Goal: Information Seeking & Learning: Learn about a topic

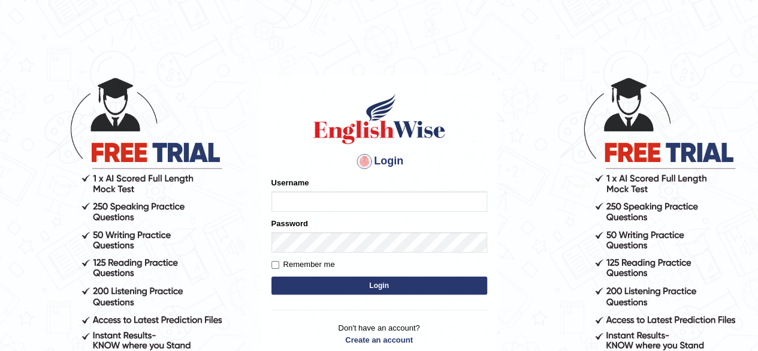
click at [308, 199] on input "Username" at bounding box center [379, 201] width 216 height 20
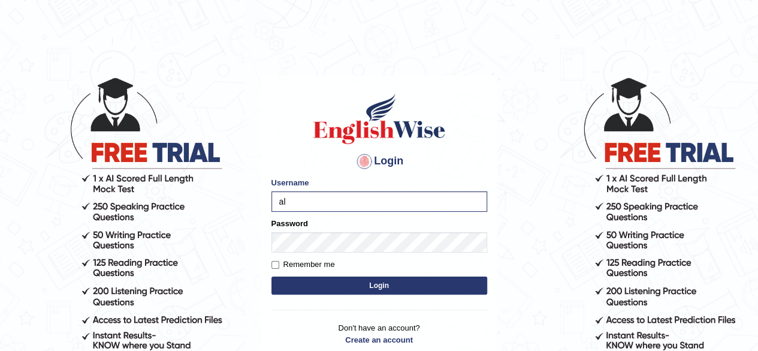
type input "aliameeni110"
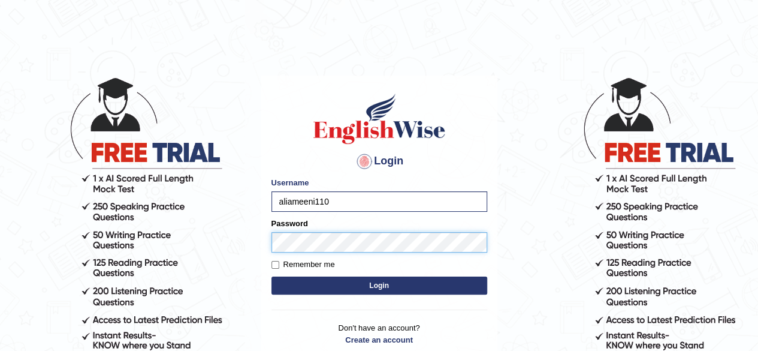
click at [271, 276] on button "Login" at bounding box center [379, 285] width 216 height 18
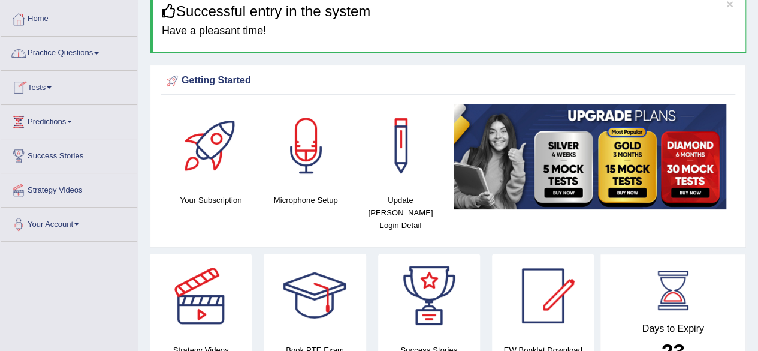
scroll to position [55, 0]
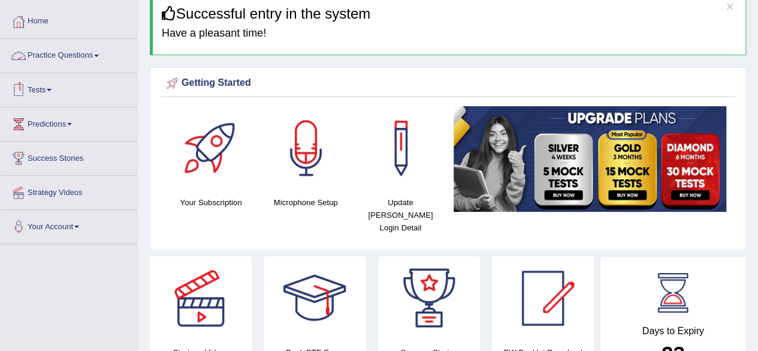
click at [70, 63] on link "Practice Questions" at bounding box center [69, 54] width 137 height 30
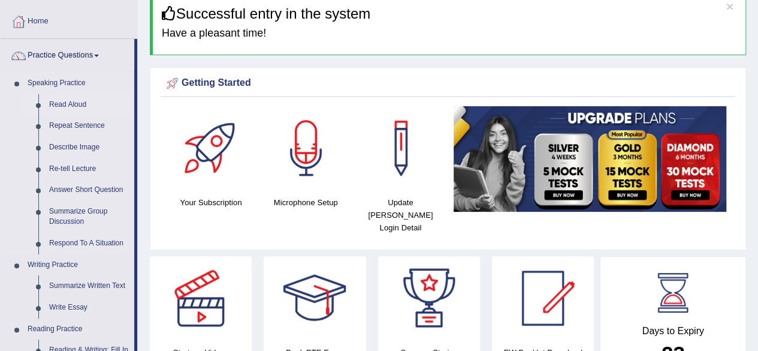
click at [71, 101] on link "Read Aloud" at bounding box center [89, 105] width 90 height 22
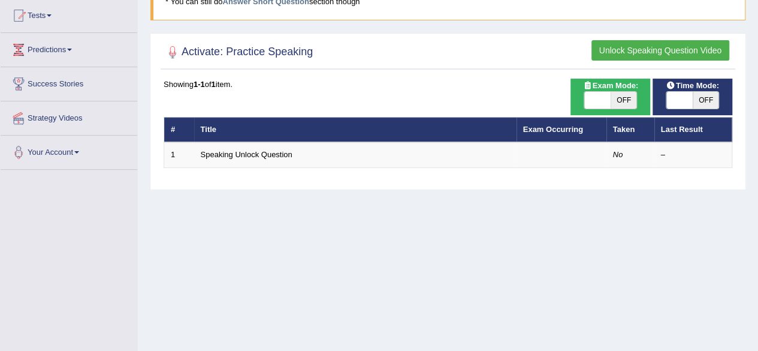
scroll to position [129, 0]
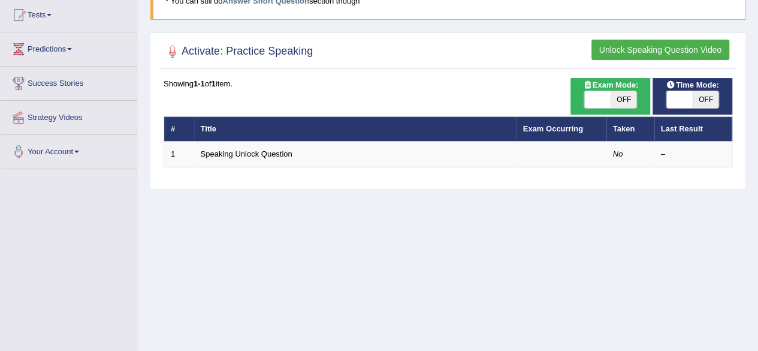
click at [699, 92] on span "OFF" at bounding box center [706, 99] width 26 height 17
checkbox input "true"
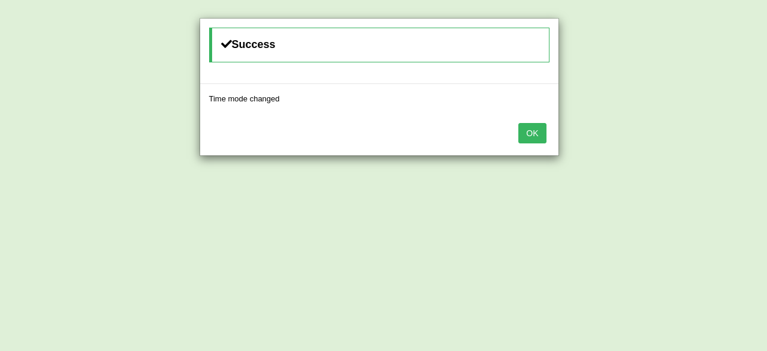
click at [533, 136] on button "OK" at bounding box center [532, 133] width 28 height 20
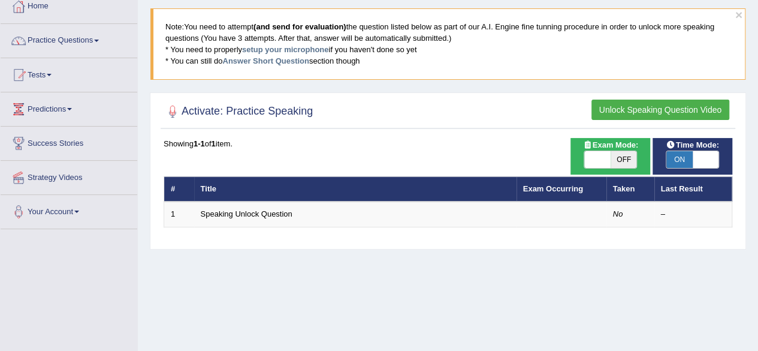
scroll to position [0, 0]
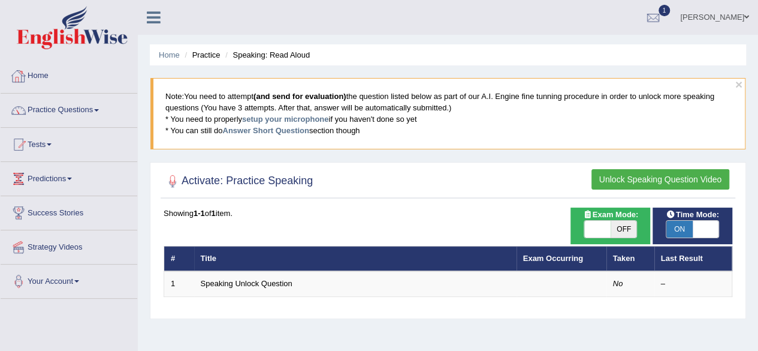
click at [44, 74] on link "Home" at bounding box center [69, 74] width 137 height 30
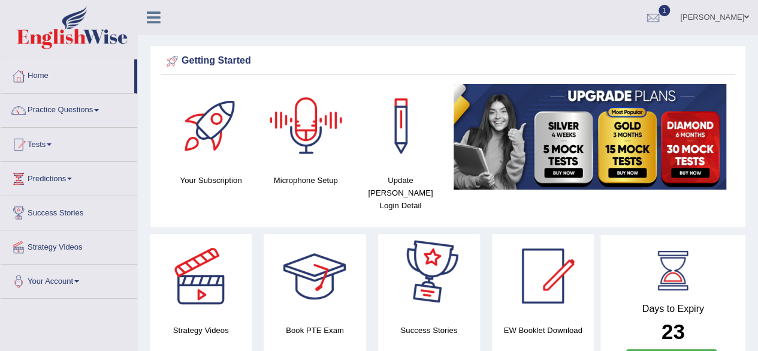
click at [303, 125] on div at bounding box center [306, 126] width 84 height 84
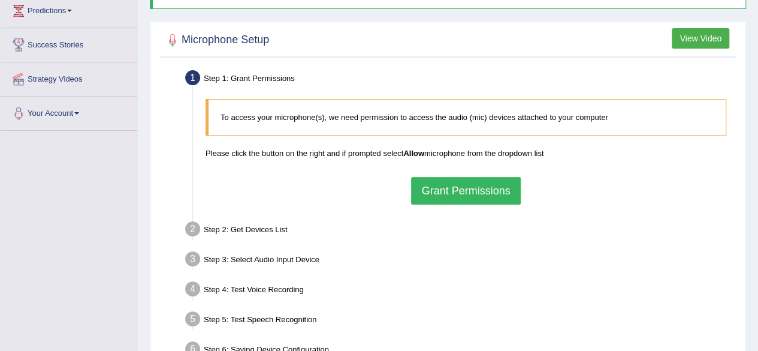
scroll to position [169, 0]
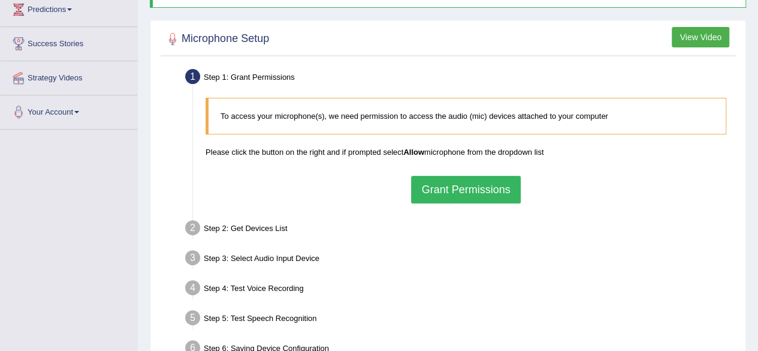
click at [470, 193] on button "Grant Permissions" at bounding box center [465, 190] width 109 height 28
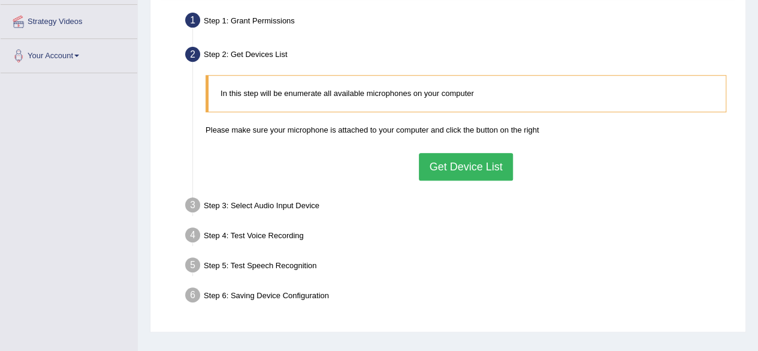
scroll to position [226, 0]
click at [478, 175] on button "Get Device List" at bounding box center [465, 166] width 93 height 28
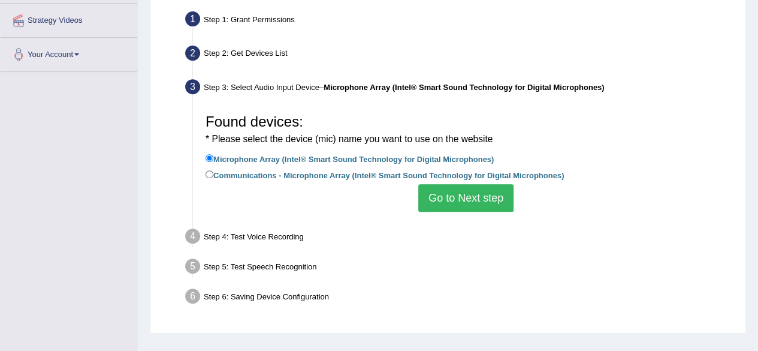
click at [477, 192] on button "Go to Next step" at bounding box center [465, 198] width 95 height 28
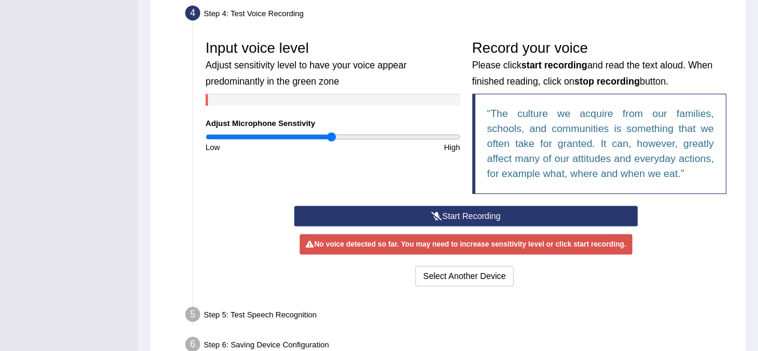
scroll to position [337, 0]
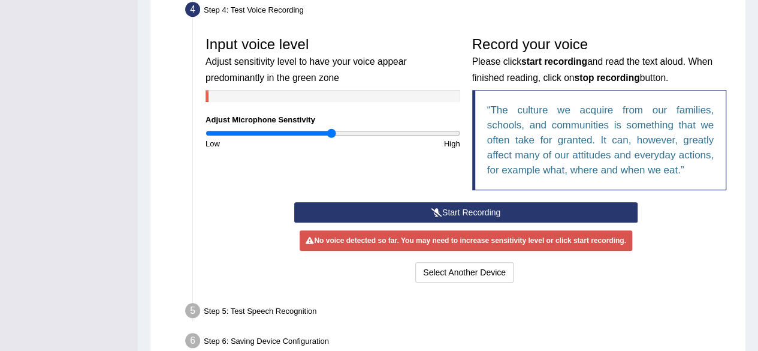
click at [483, 216] on button "Start Recording" at bounding box center [465, 212] width 343 height 20
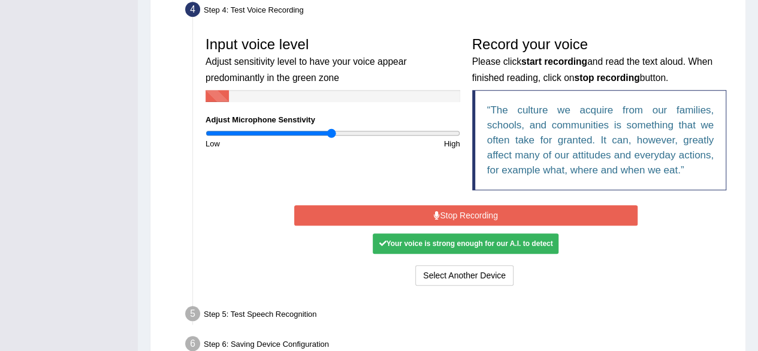
click at [516, 218] on button "Stop Recording" at bounding box center [465, 215] width 343 height 20
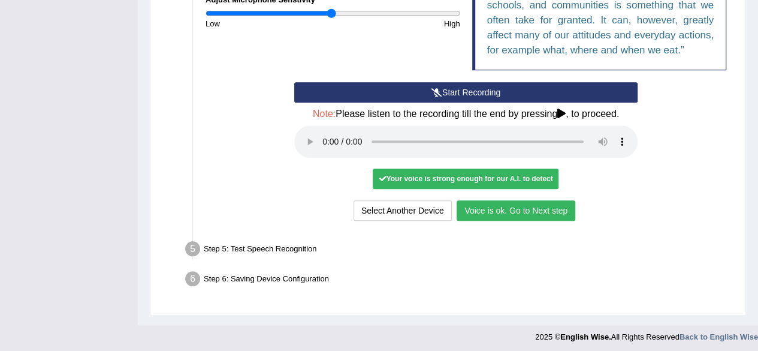
scroll to position [458, 0]
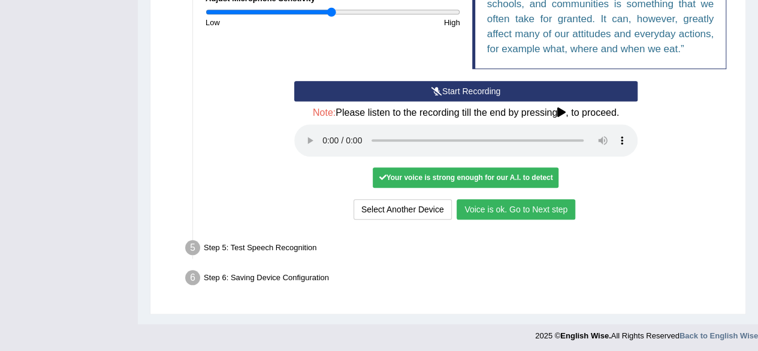
click at [525, 213] on button "Voice is ok. Go to Next step" at bounding box center [516, 209] width 119 height 20
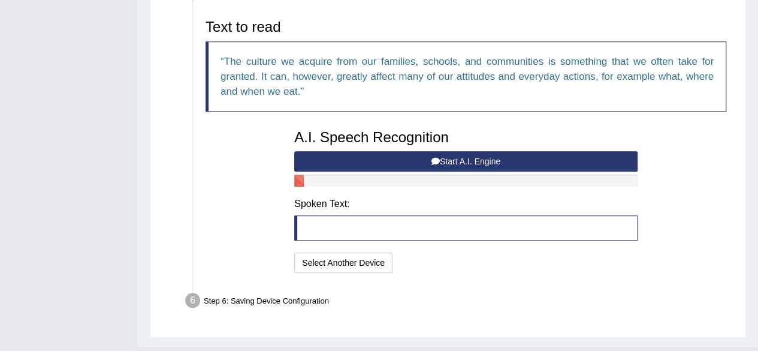
scroll to position [388, 0]
click at [474, 159] on button "Start A.I. Engine" at bounding box center [465, 161] width 343 height 20
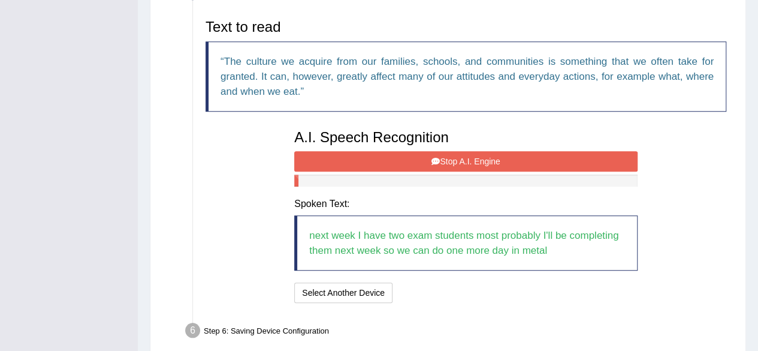
click at [470, 162] on button "Stop A.I. Engine" at bounding box center [465, 161] width 343 height 20
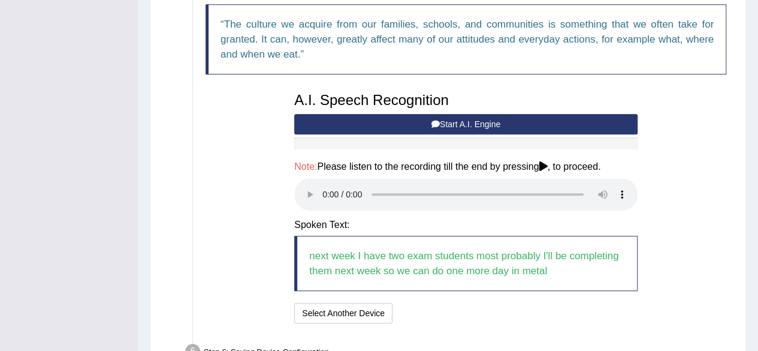
scroll to position [423, 0]
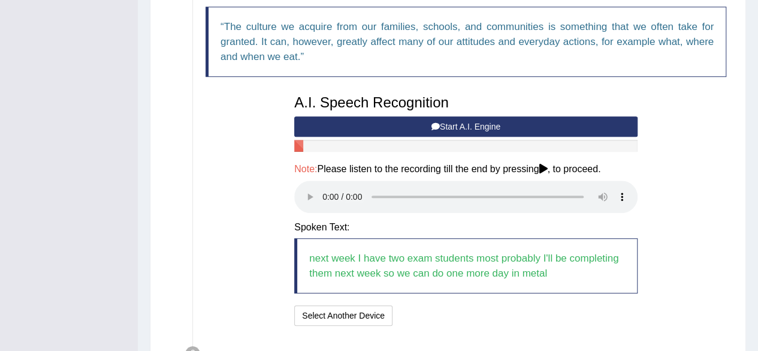
click at [474, 120] on button "Start A.I. Engine" at bounding box center [465, 126] width 343 height 20
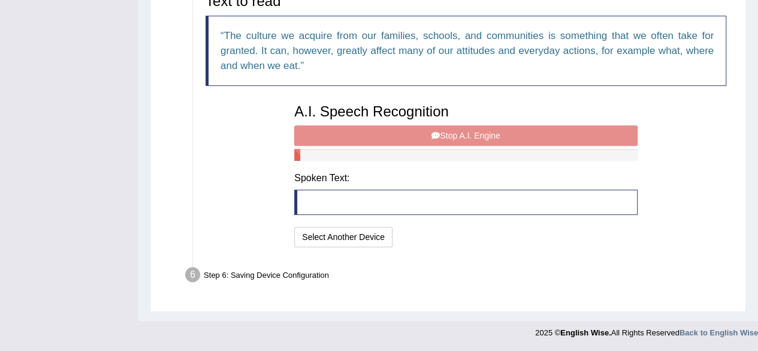
scroll to position [411, 0]
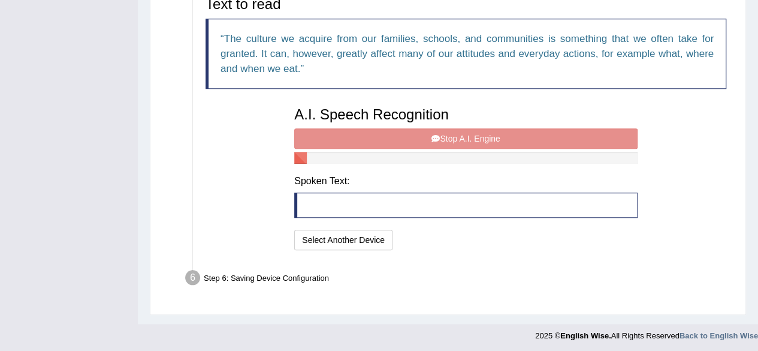
click at [487, 130] on div "A.I. Speech Recognition Start A.I. Engine Stop A.I. Engine Note: Please listen …" at bounding box center [465, 177] width 355 height 152
click at [473, 134] on div "A.I. Speech Recognition Start A.I. Engine Stop A.I. Engine Note: Please listen …" at bounding box center [465, 177] width 355 height 152
click at [395, 197] on blockquote at bounding box center [465, 204] width 343 height 25
click at [466, 135] on div "A.I. Speech Recognition Start A.I. Engine Stop A.I. Engine Note: Please listen …" at bounding box center [465, 177] width 355 height 152
click at [358, 198] on blockquote at bounding box center [465, 204] width 343 height 25
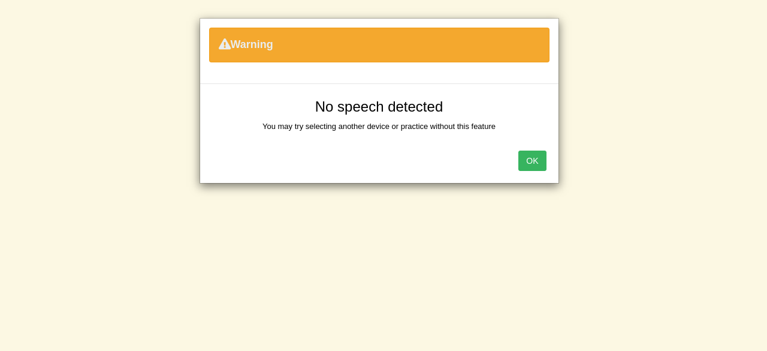
click at [531, 162] on button "OK" at bounding box center [532, 160] width 28 height 20
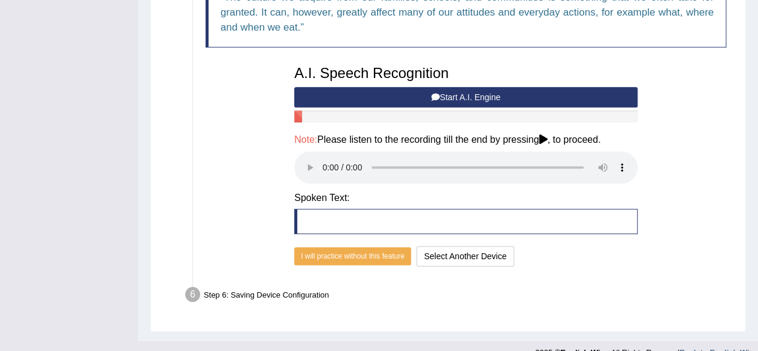
scroll to position [469, 0]
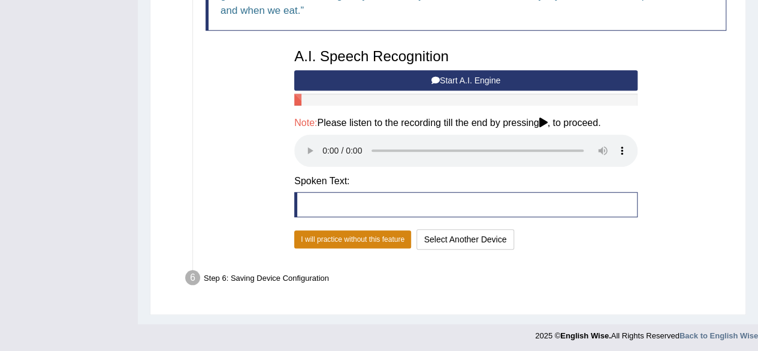
click at [367, 241] on button "I will practice without this feature" at bounding box center [352, 239] width 117 height 18
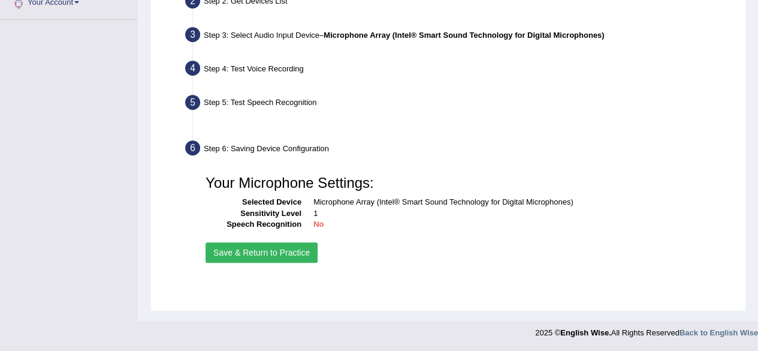
scroll to position [278, 0]
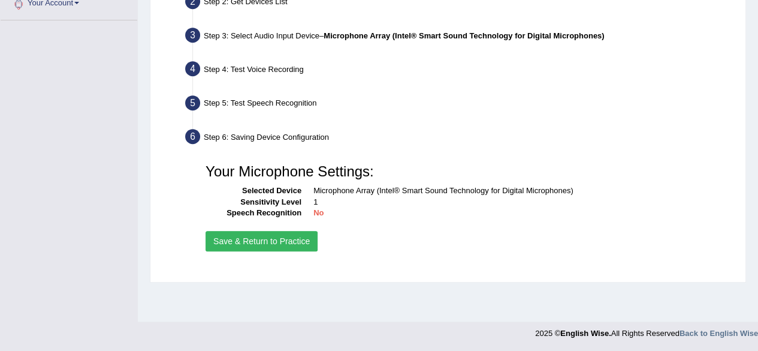
click at [286, 233] on button "Save & Return to Practice" at bounding box center [262, 241] width 112 height 20
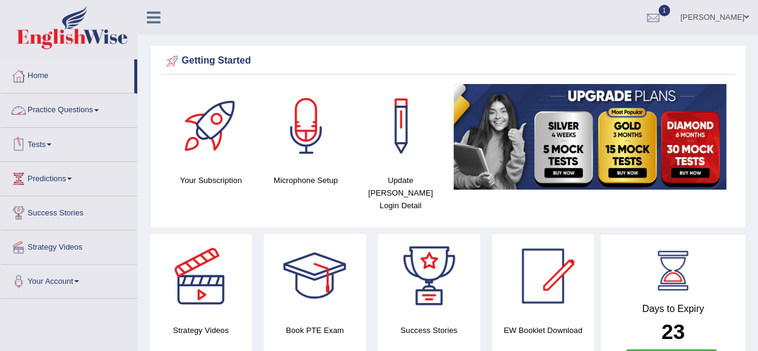
click at [80, 112] on link "Practice Questions" at bounding box center [69, 108] width 137 height 30
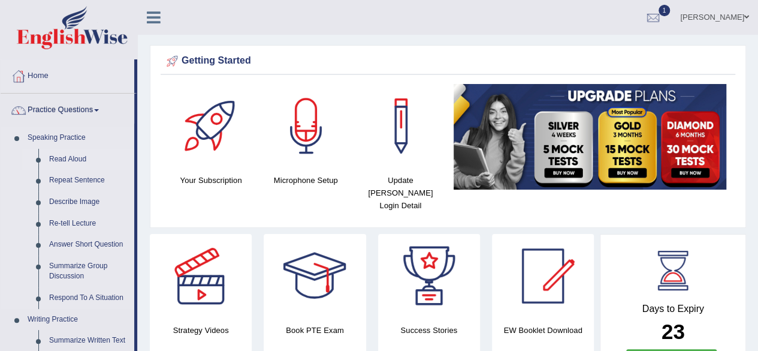
click at [78, 155] on link "Read Aloud" at bounding box center [89, 160] width 90 height 22
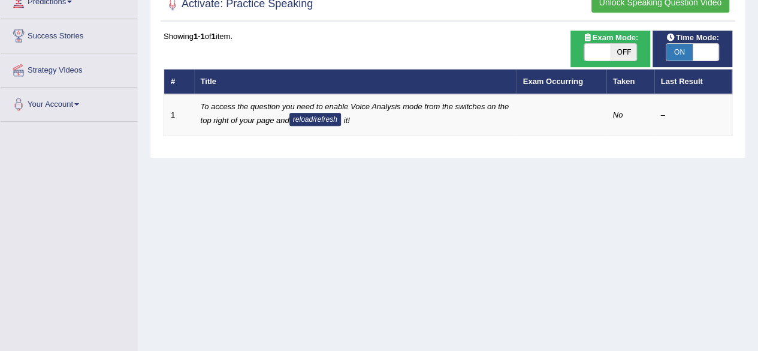
scroll to position [200, 0]
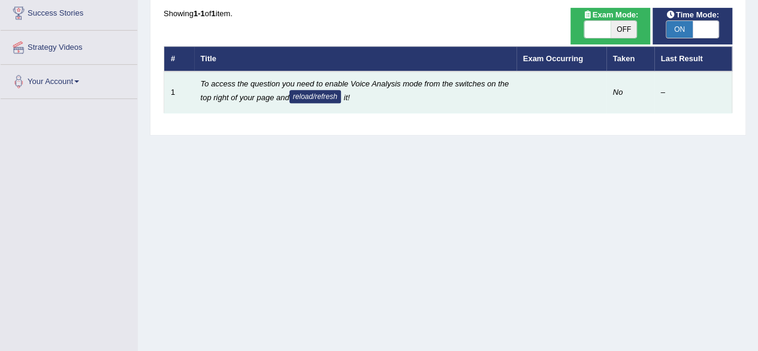
click at [322, 95] on button "reload/refresh" at bounding box center [315, 96] width 52 height 13
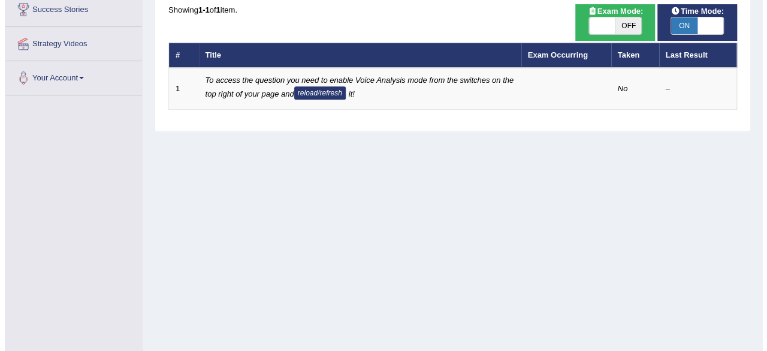
scroll to position [203, 0]
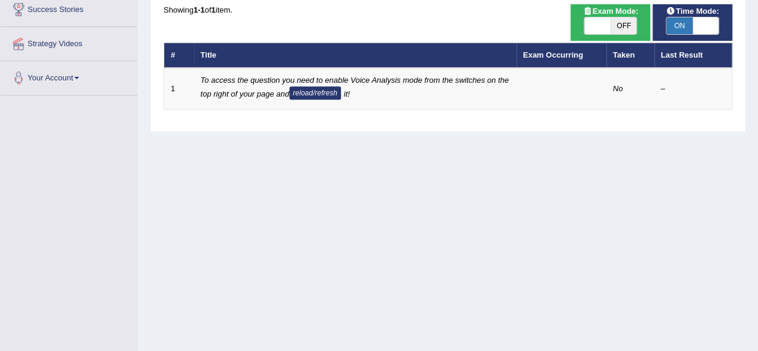
click at [619, 29] on span "OFF" at bounding box center [624, 25] width 26 height 17
checkbox input "true"
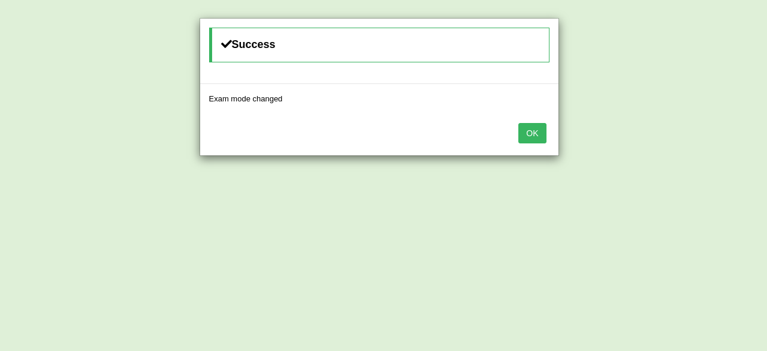
click at [539, 135] on button "OK" at bounding box center [532, 133] width 28 height 20
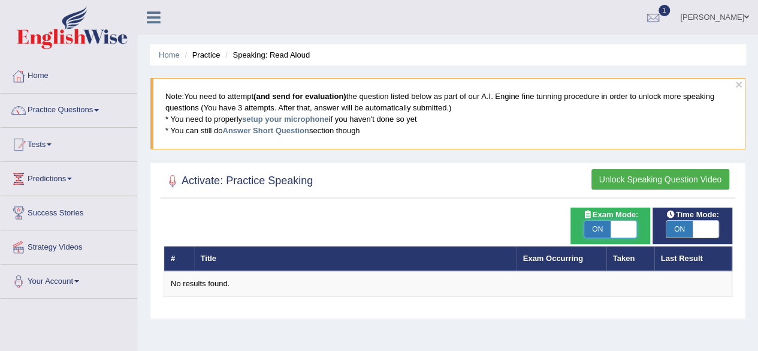
click at [622, 229] on span at bounding box center [624, 228] width 26 height 17
checkbox input "false"
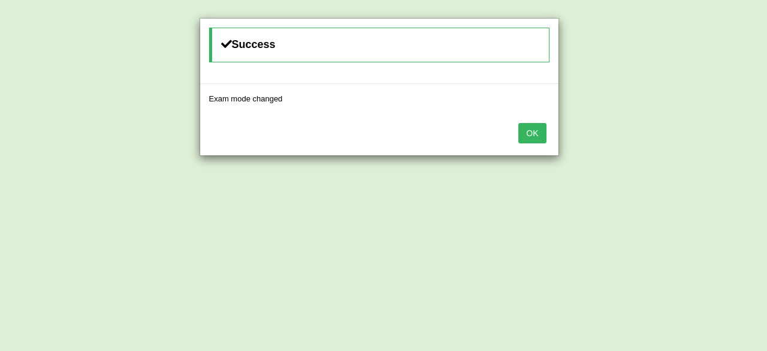
click at [524, 131] on button "OK" at bounding box center [532, 133] width 28 height 20
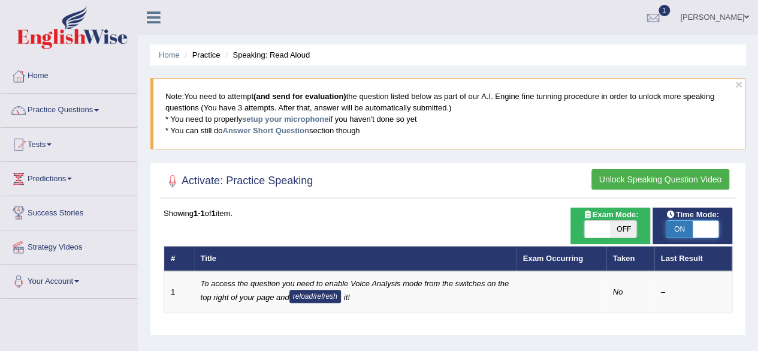
click at [705, 227] on span at bounding box center [706, 228] width 26 height 17
checkbox input "false"
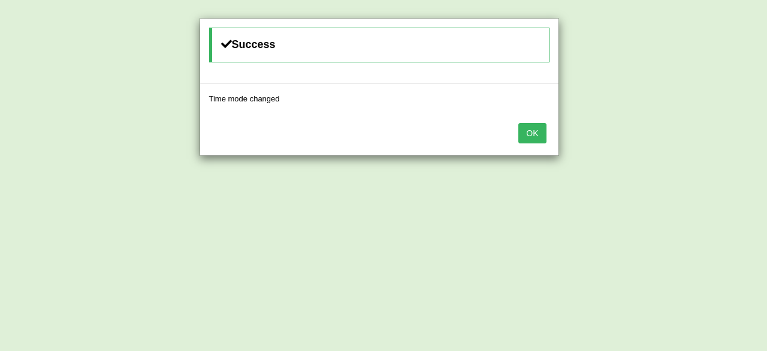
click at [537, 131] on button "OK" at bounding box center [532, 133] width 28 height 20
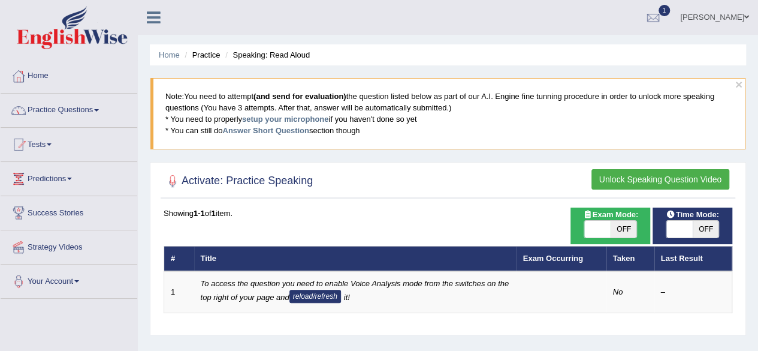
scroll to position [73, 0]
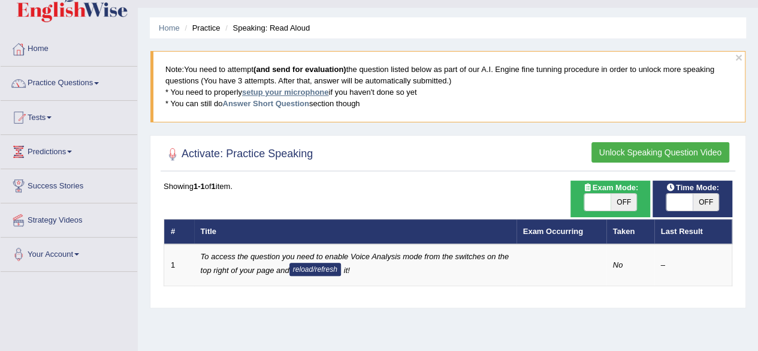
scroll to position [29, 0]
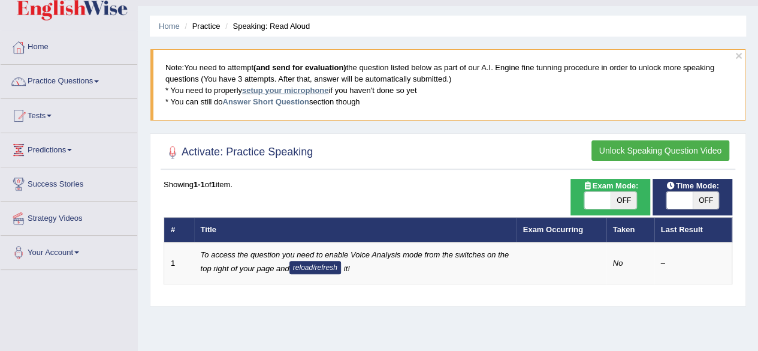
click at [289, 87] on link "setup your microphone" at bounding box center [285, 90] width 86 height 9
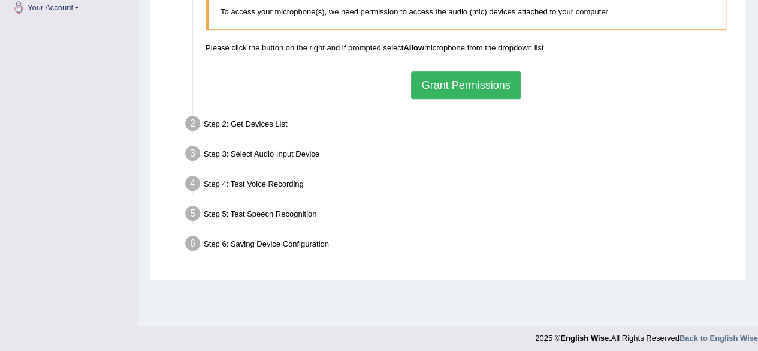
scroll to position [278, 0]
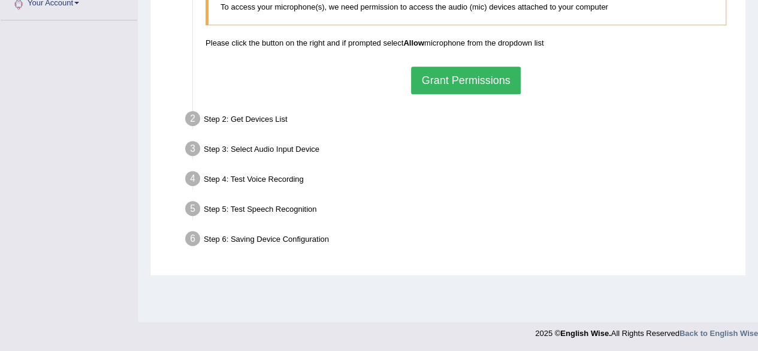
click at [449, 86] on button "Grant Permissions" at bounding box center [465, 81] width 109 height 28
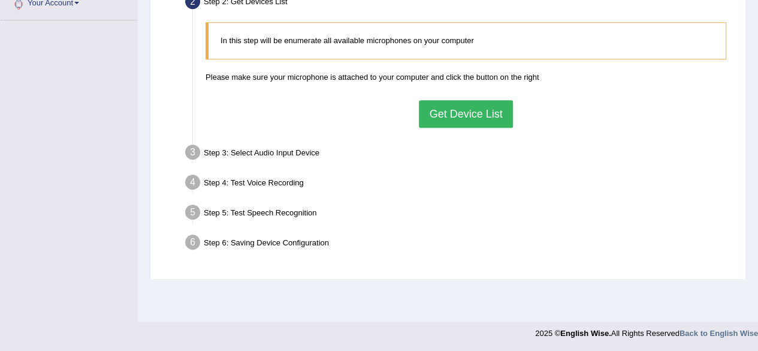
click at [449, 86] on div "In this step will be enumerate all available microphones on your computer Pleas…" at bounding box center [466, 74] width 533 height 117
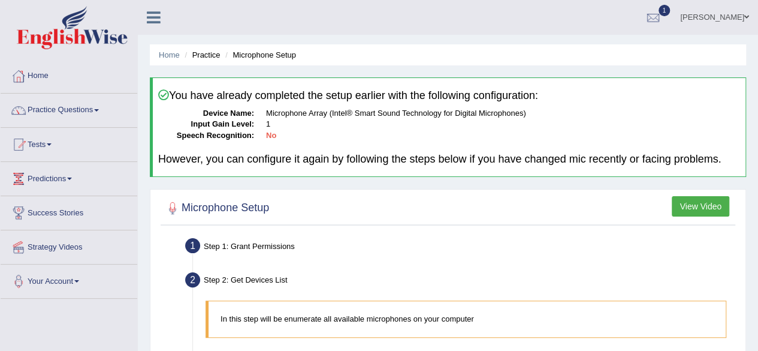
scroll to position [239, 0]
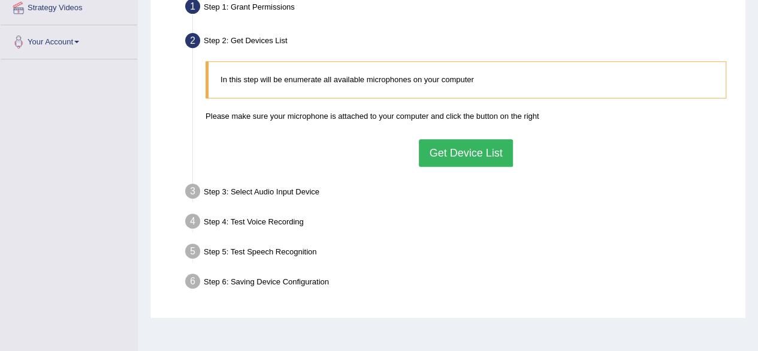
click at [468, 155] on button "Get Device List" at bounding box center [465, 153] width 93 height 28
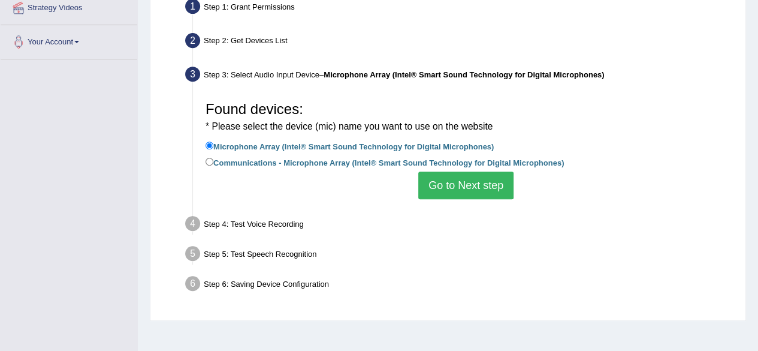
click at [464, 193] on button "Go to Next step" at bounding box center [465, 185] width 95 height 28
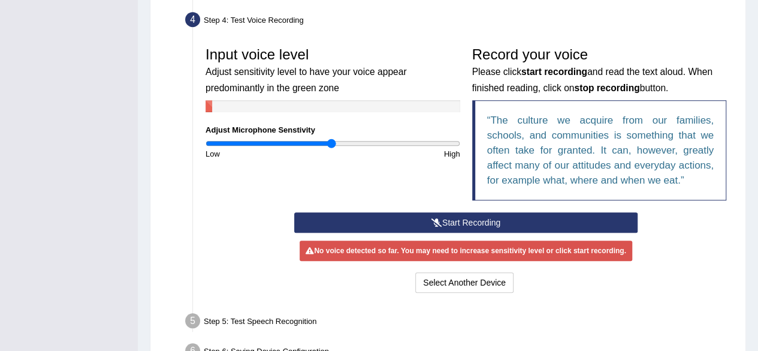
scroll to position [330, 0]
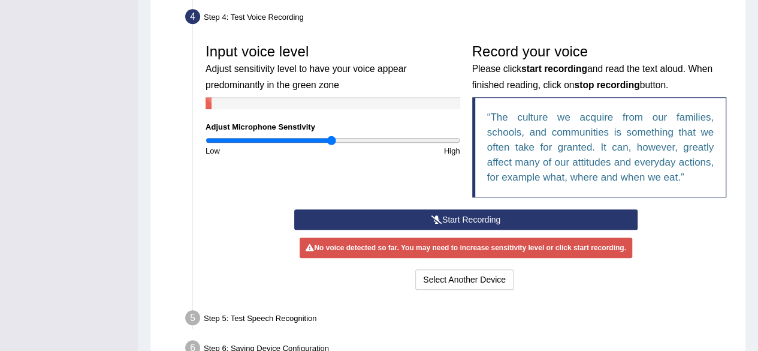
click at [457, 222] on button "Start Recording" at bounding box center [465, 219] width 343 height 20
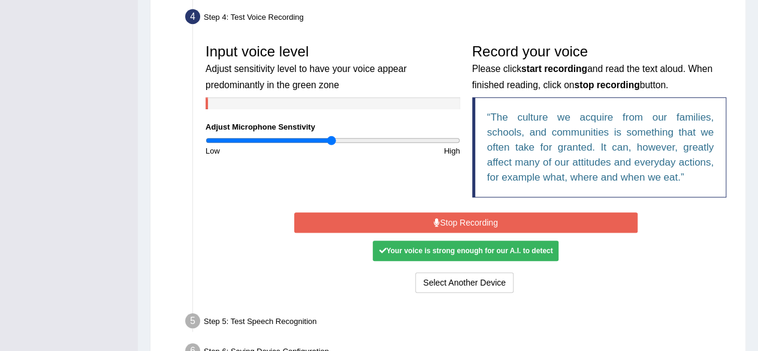
click at [525, 215] on button "Stop Recording" at bounding box center [465, 222] width 343 height 20
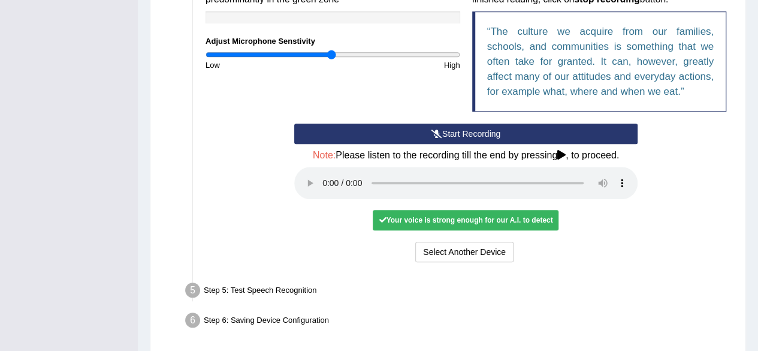
scroll to position [418, 0]
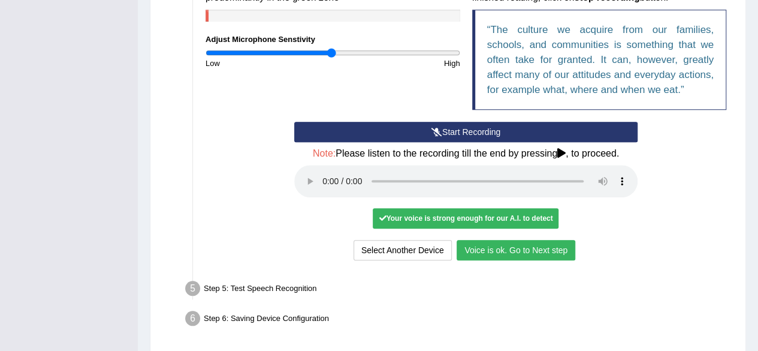
click at [533, 248] on button "Voice is ok. Go to Next step" at bounding box center [516, 250] width 119 height 20
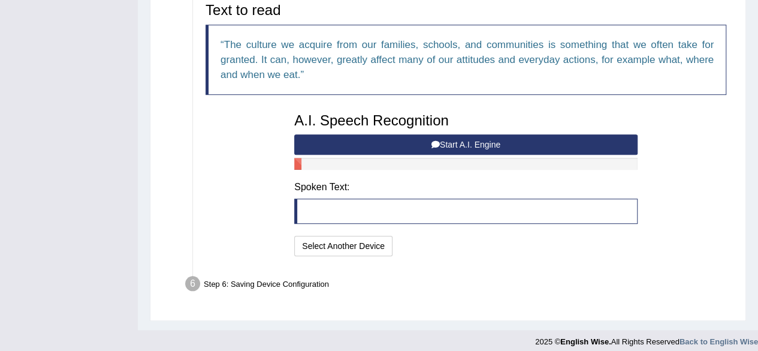
scroll to position [411, 0]
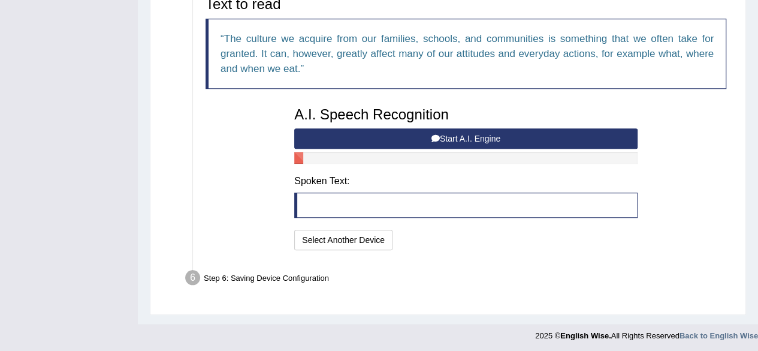
click at [495, 139] on button "Start A.I. Engine" at bounding box center [465, 138] width 343 height 20
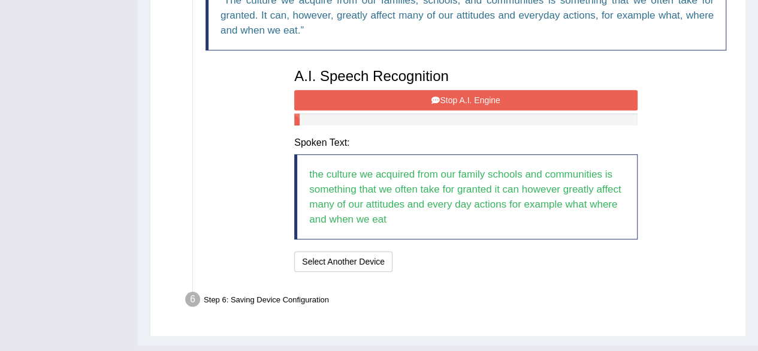
scroll to position [449, 0]
click at [503, 102] on button "Stop A.I. Engine" at bounding box center [465, 100] width 343 height 20
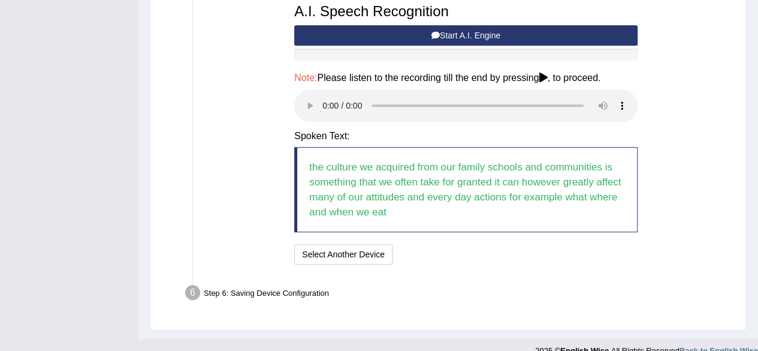
scroll to position [529, 0]
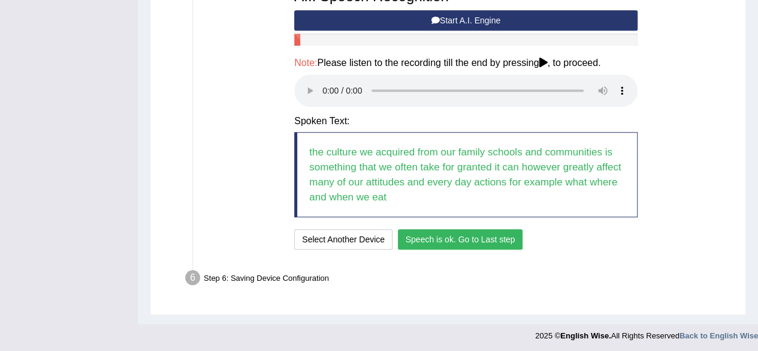
click at [486, 237] on button "Speech is ok. Go to Last step" at bounding box center [460, 239] width 125 height 20
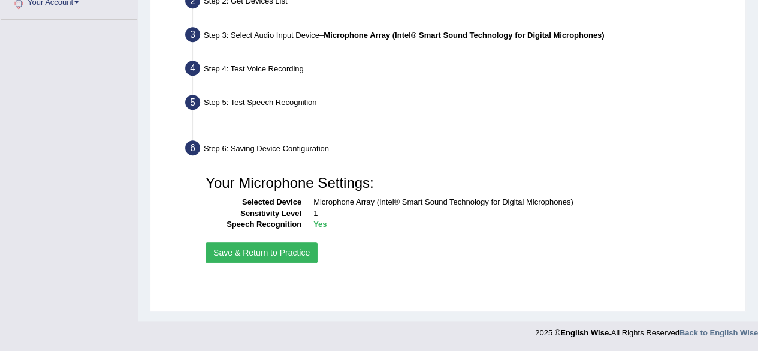
scroll to position [278, 0]
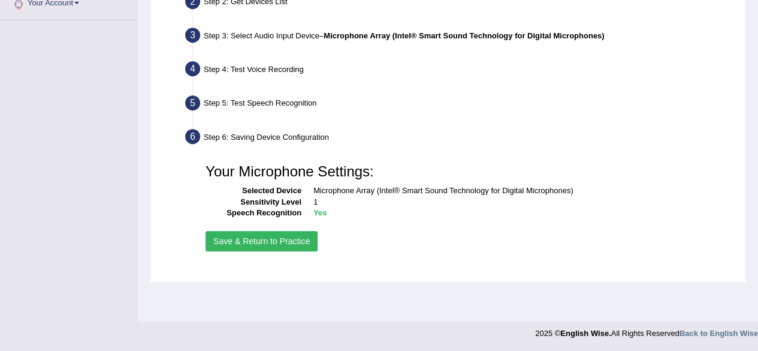
click at [280, 240] on button "Save & Return to Practice" at bounding box center [262, 241] width 112 height 20
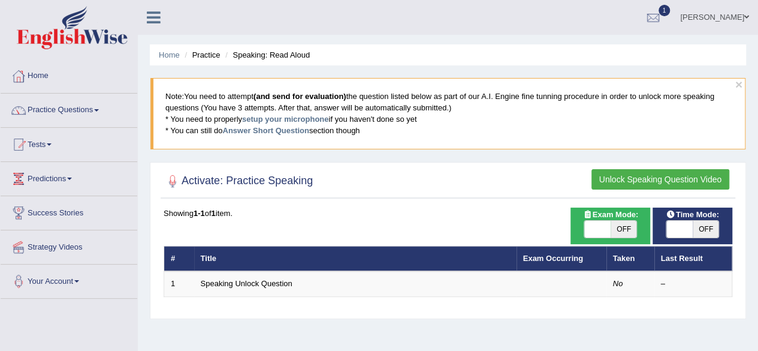
scroll to position [35, 0]
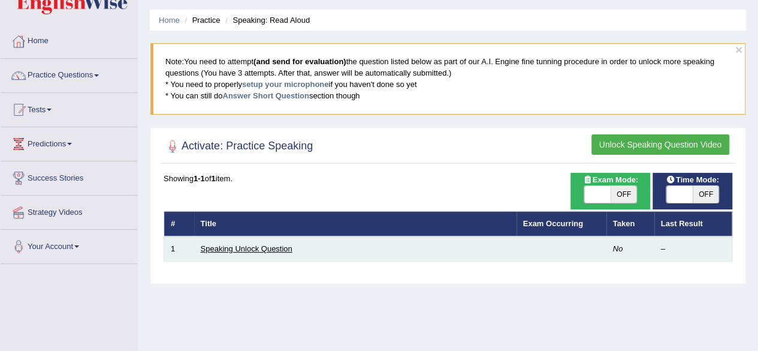
click at [267, 250] on link "Speaking Unlock Question" at bounding box center [247, 248] width 92 height 9
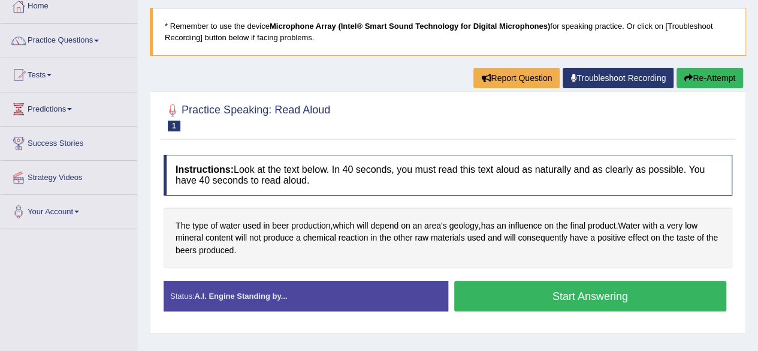
scroll to position [77, 0]
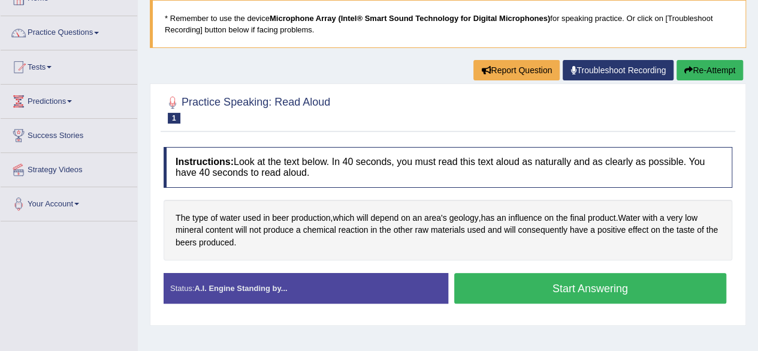
click at [542, 291] on button "Start Answering" at bounding box center [590, 288] width 273 height 31
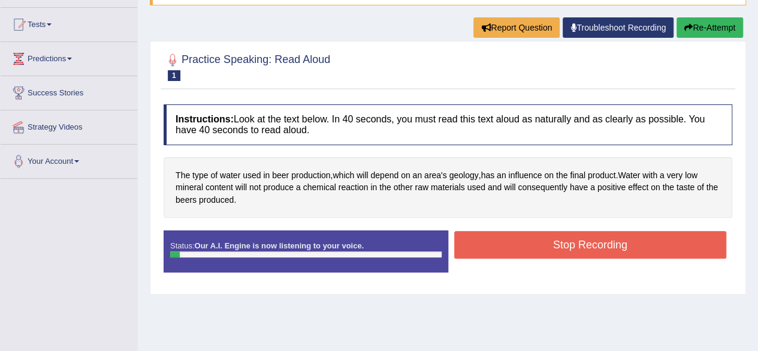
scroll to position [120, 0]
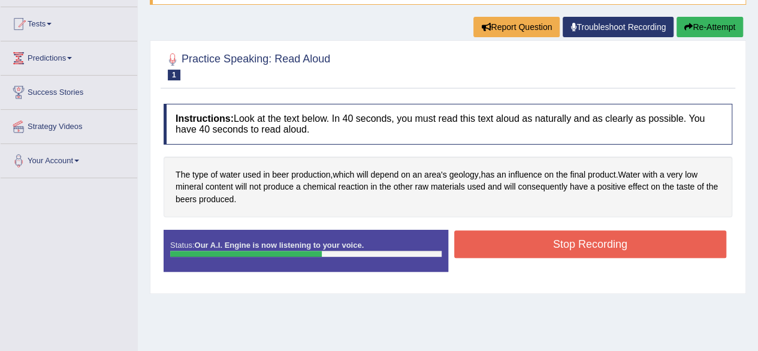
drag, startPoint x: 581, startPoint y: 257, endPoint x: 585, endPoint y: 244, distance: 13.7
click at [585, 244] on div "Stop Recording" at bounding box center [590, 245] width 285 height 31
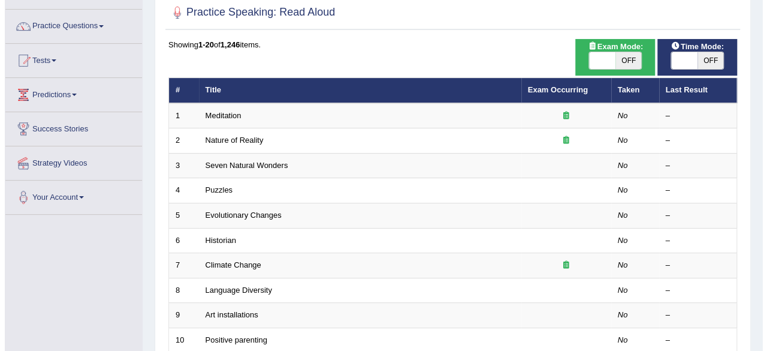
scroll to position [85, 0]
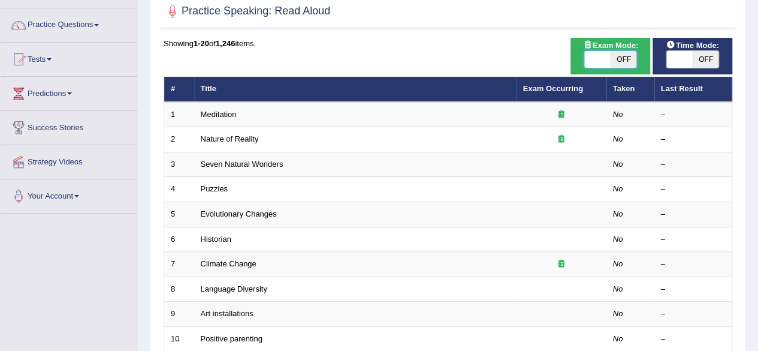
click at [599, 53] on span at bounding box center [597, 59] width 26 height 17
checkbox input "true"
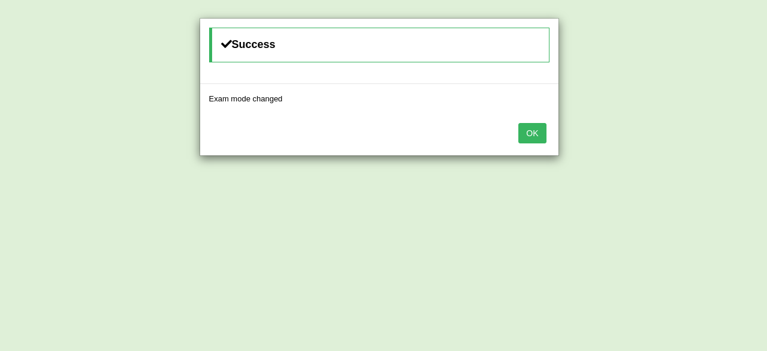
click at [540, 130] on button "OK" at bounding box center [532, 133] width 28 height 20
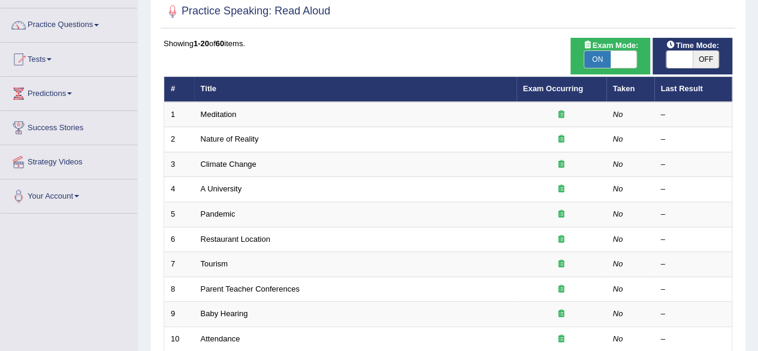
click at [693, 60] on span "OFF" at bounding box center [706, 59] width 26 height 17
checkbox input "true"
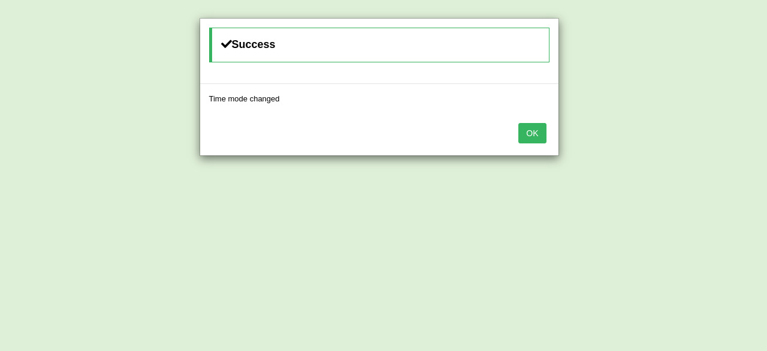
click at [537, 131] on button "OK" at bounding box center [532, 133] width 28 height 20
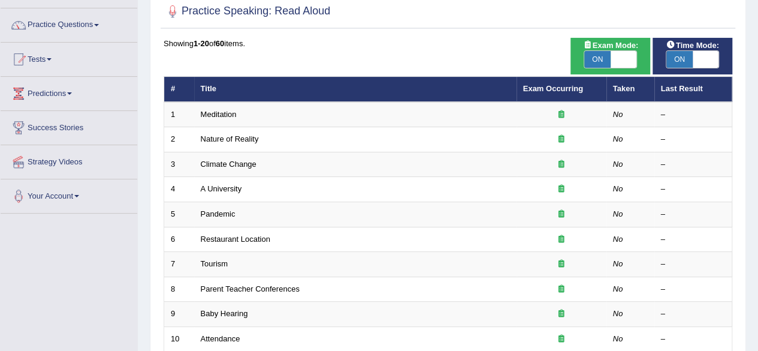
scroll to position [115, 0]
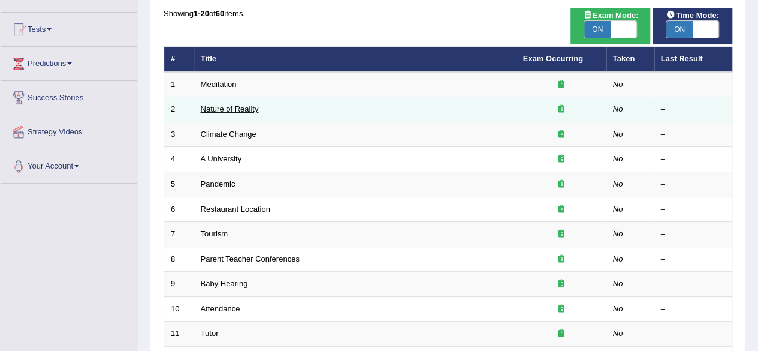
click at [223, 107] on link "Nature of Reality" at bounding box center [230, 108] width 58 height 9
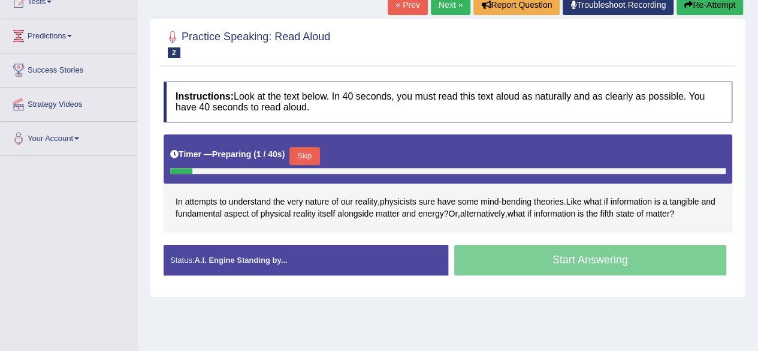
scroll to position [143, 0]
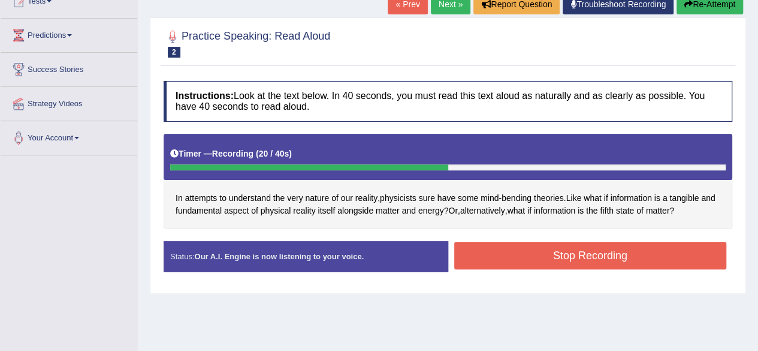
click at [611, 257] on button "Stop Recording" at bounding box center [590, 255] width 273 height 28
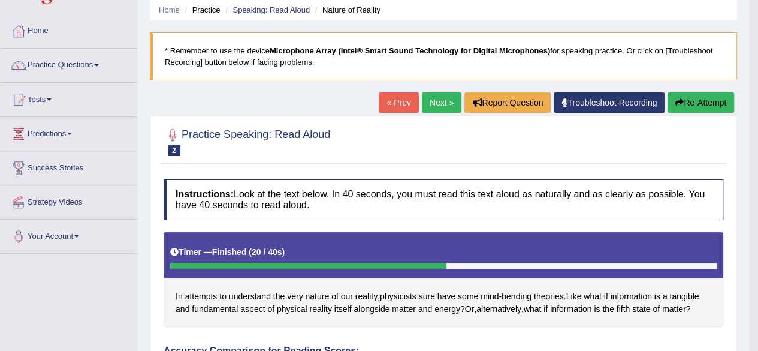
scroll to position [1, 0]
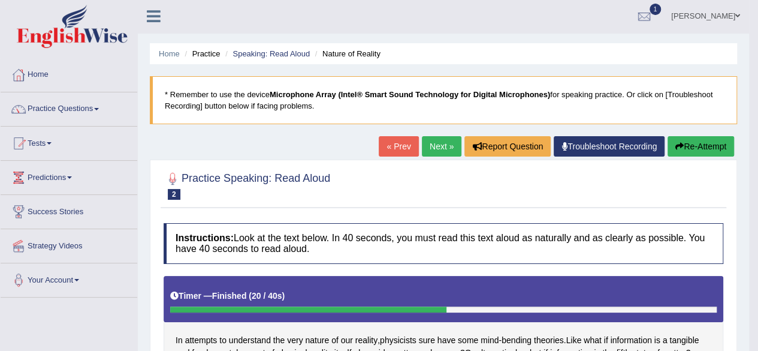
click at [440, 152] on link "Next »" at bounding box center [442, 146] width 40 height 20
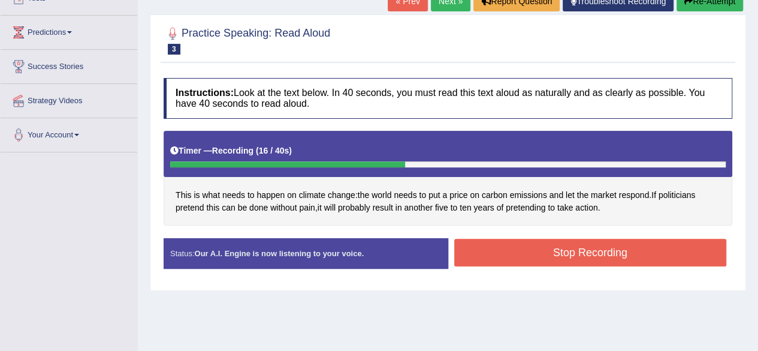
click at [584, 247] on button "Stop Recording" at bounding box center [590, 252] width 273 height 28
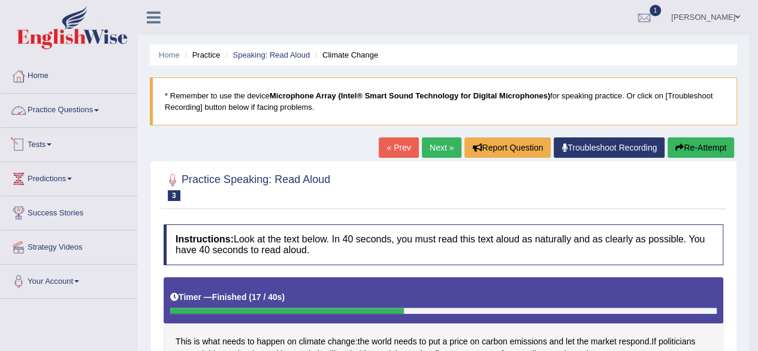
click at [62, 108] on link "Practice Questions" at bounding box center [69, 108] width 137 height 30
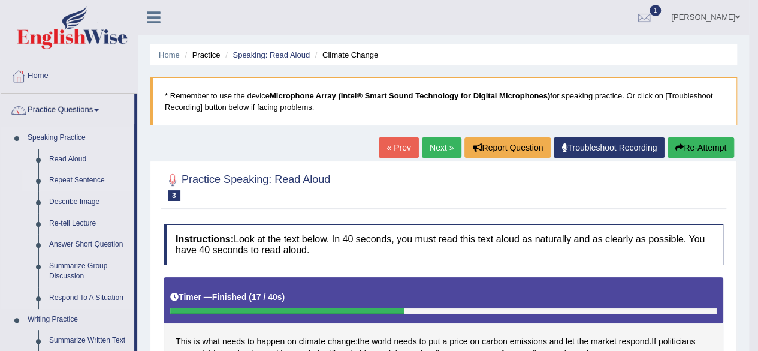
click at [78, 176] on link "Repeat Sentence" at bounding box center [89, 181] width 90 height 22
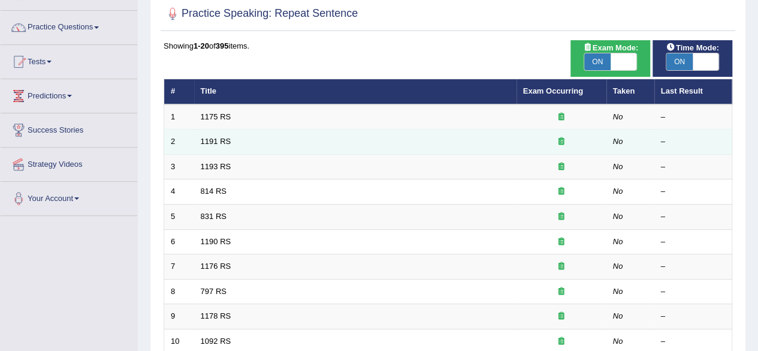
scroll to position [83, 0]
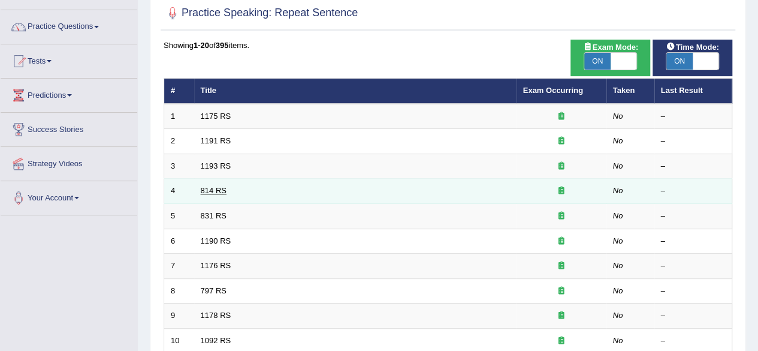
click at [213, 186] on link "814 RS" at bounding box center [214, 190] width 26 height 9
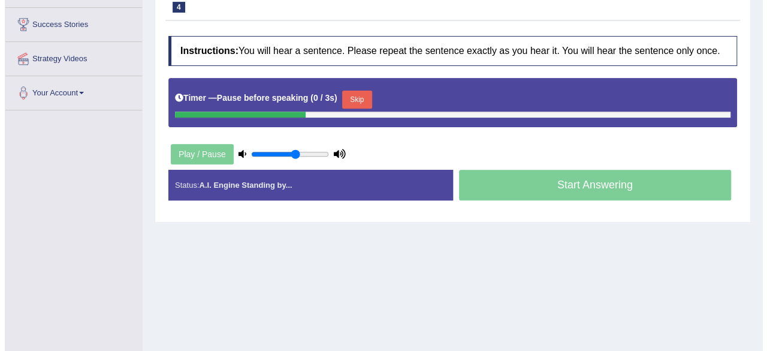
scroll to position [189, 0]
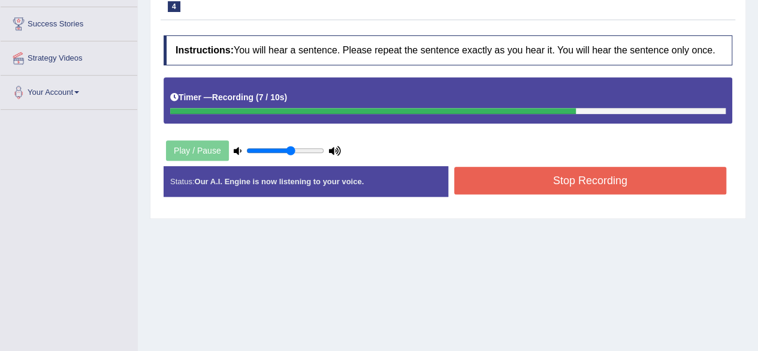
click at [558, 192] on button "Stop Recording" at bounding box center [590, 181] width 273 height 28
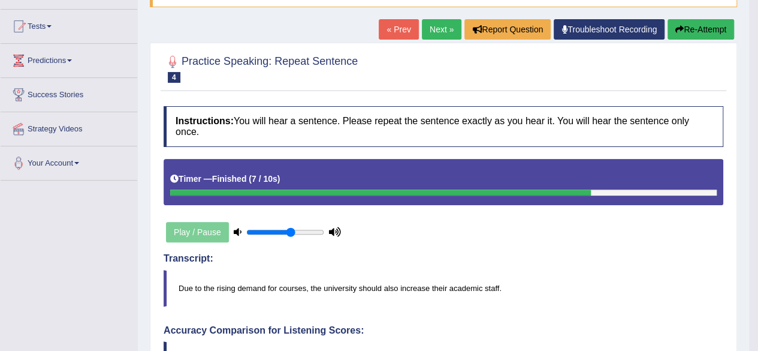
scroll to position [117, 0]
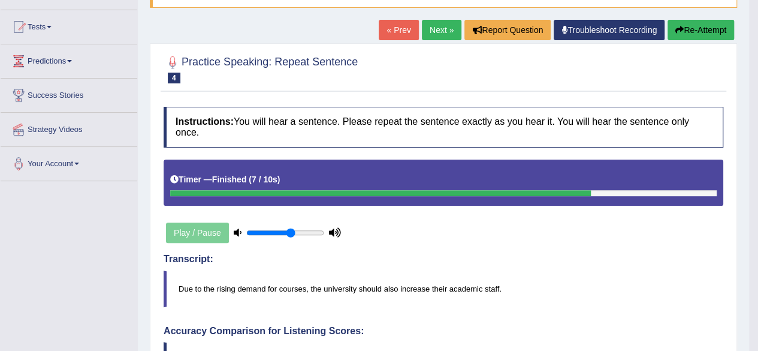
click at [428, 21] on link "Next »" at bounding box center [442, 30] width 40 height 20
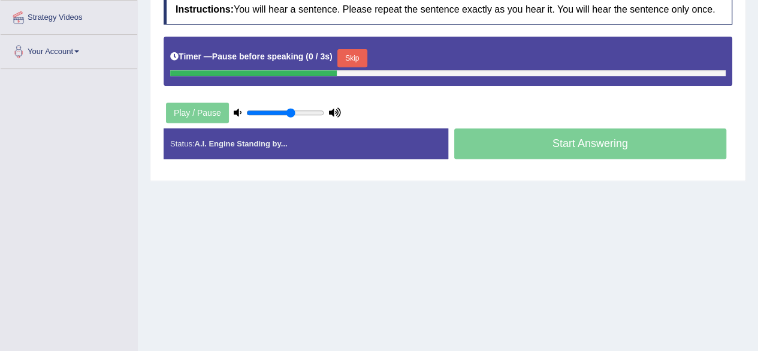
scroll to position [231, 0]
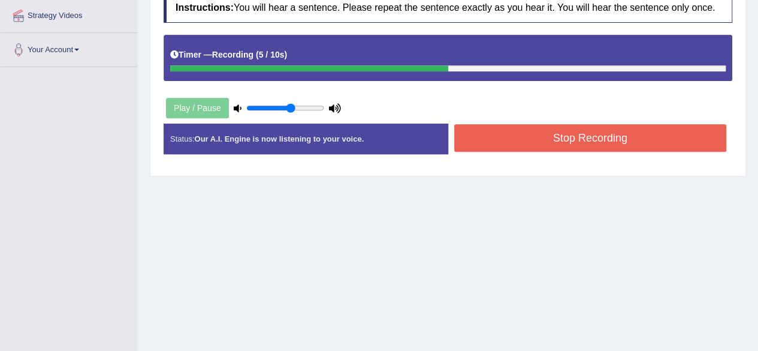
click at [566, 133] on button "Stop Recording" at bounding box center [590, 138] width 273 height 28
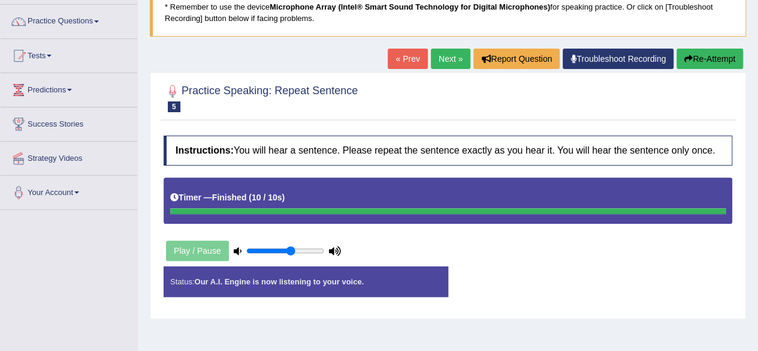
scroll to position [89, 0]
click at [591, 244] on div "Instructions: You will hear a sentence. Please repeat the sentence exactly as y…" at bounding box center [448, 220] width 575 height 183
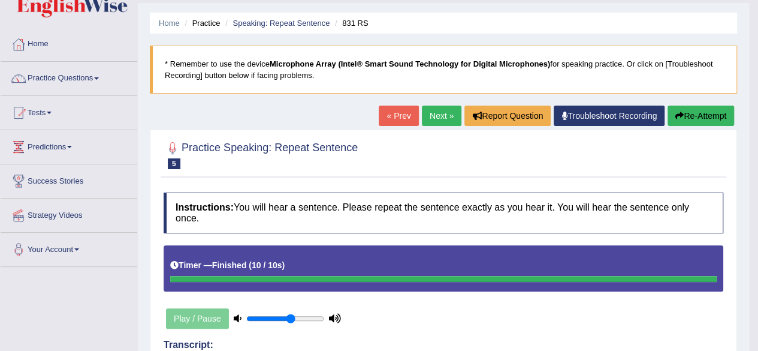
scroll to position [0, 0]
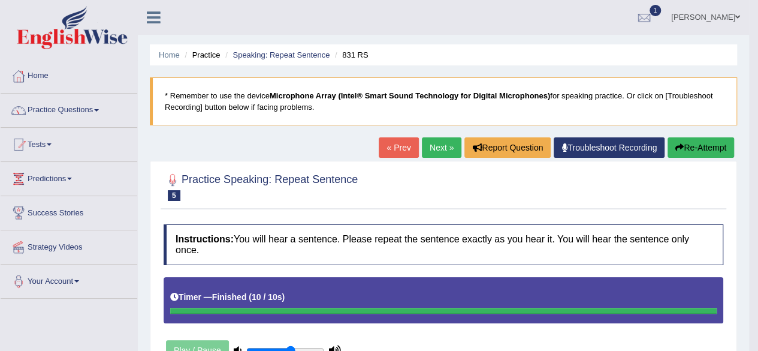
click at [429, 148] on link "Next »" at bounding box center [442, 147] width 40 height 20
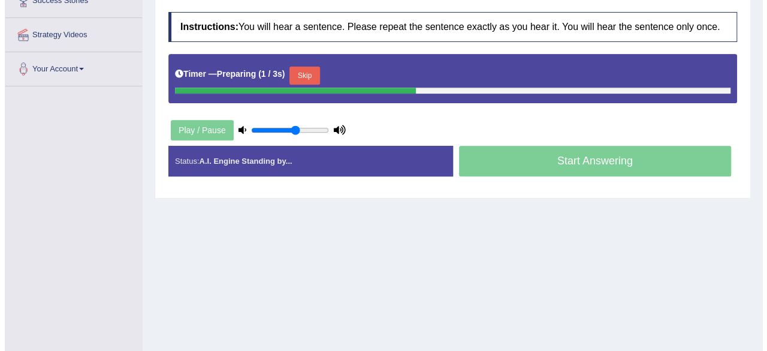
scroll to position [213, 0]
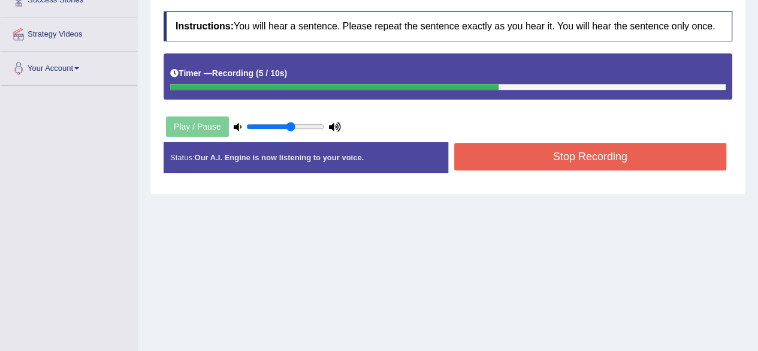
click at [606, 146] on button "Stop Recording" at bounding box center [590, 157] width 273 height 28
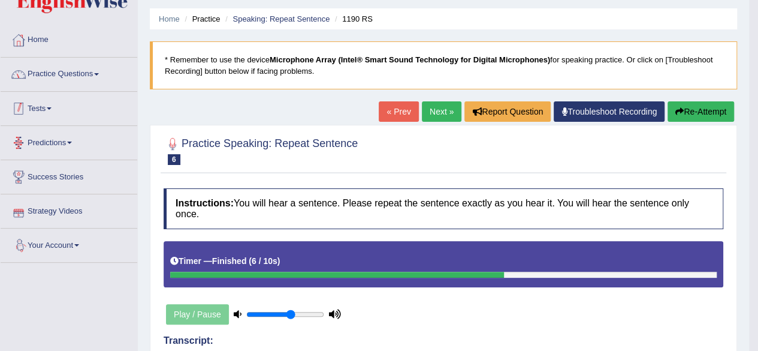
scroll to position [35, 0]
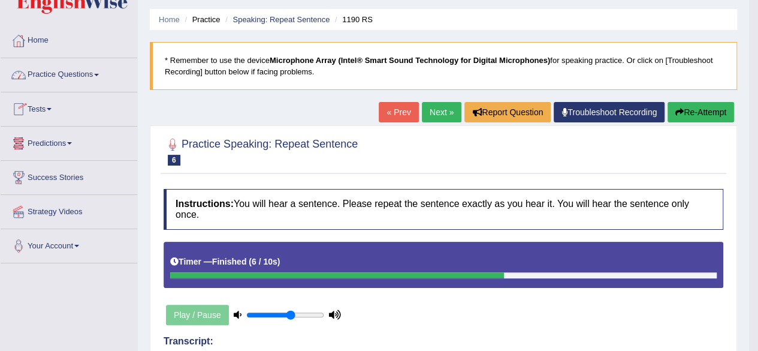
click at [75, 78] on link "Practice Questions" at bounding box center [69, 73] width 137 height 30
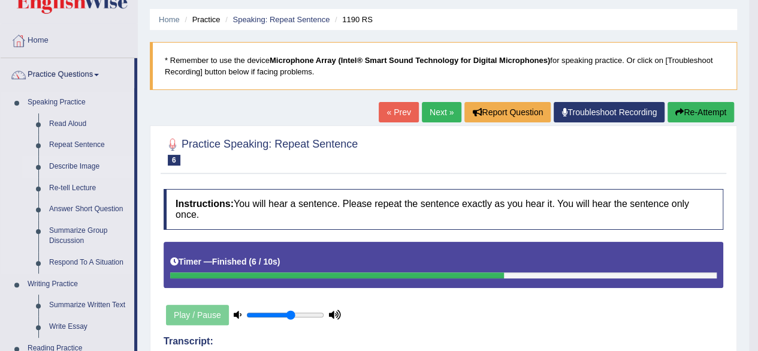
click at [86, 166] on link "Describe Image" at bounding box center [89, 167] width 90 height 22
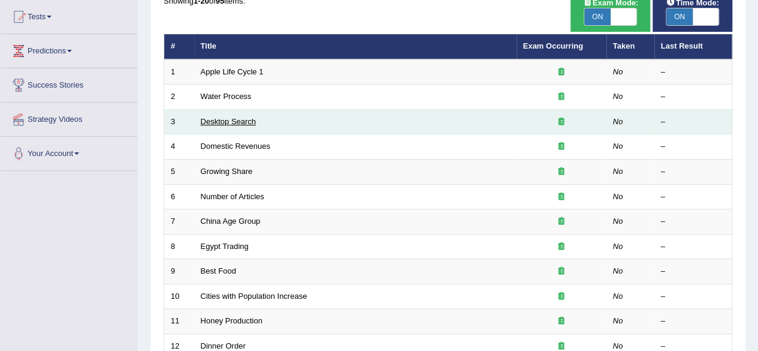
scroll to position [133, 0]
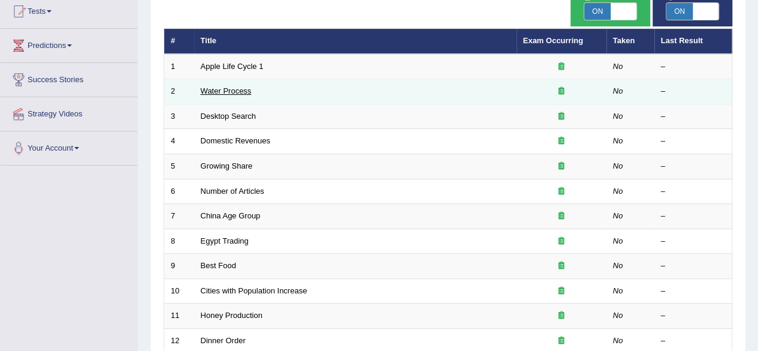
click at [235, 92] on link "Water Process" at bounding box center [226, 90] width 51 height 9
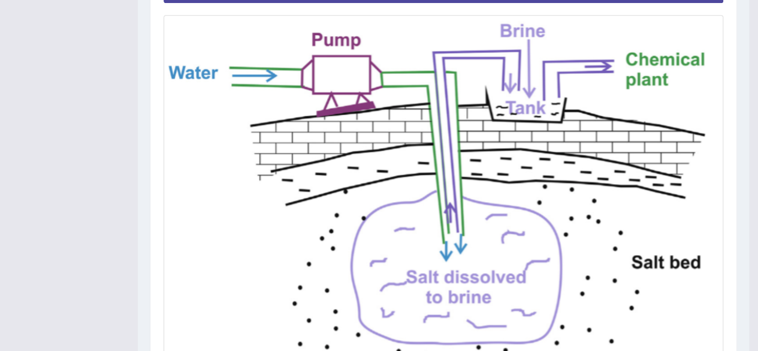
scroll to position [312, 0]
